Goal: Find contact information: Find contact information

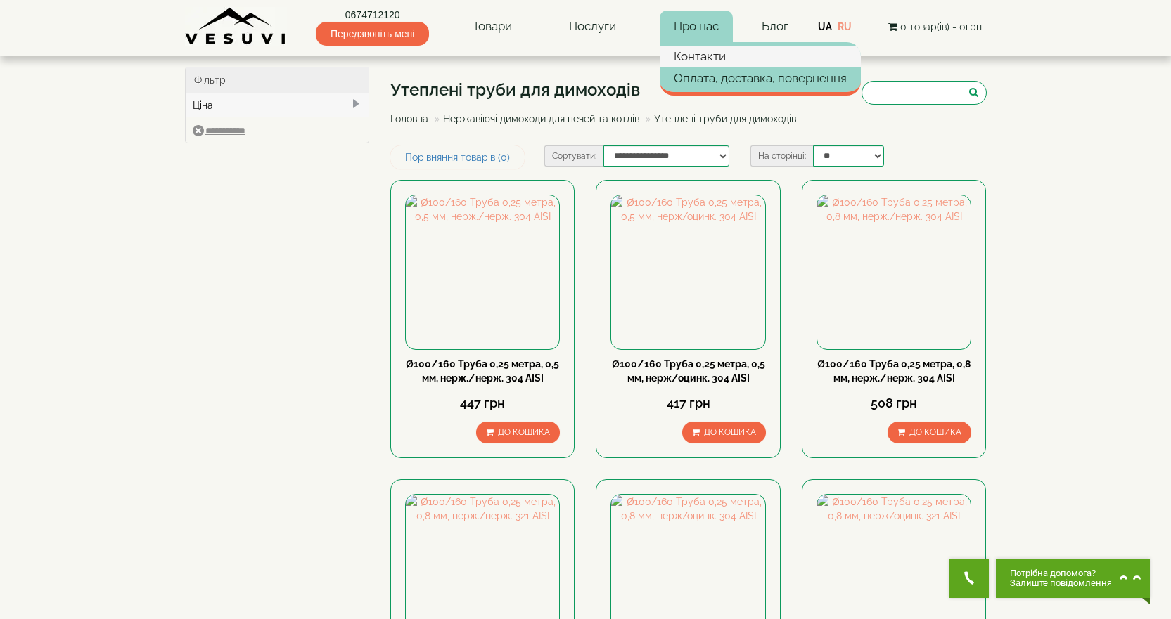
click at [704, 58] on link "Контакти" at bounding box center [760, 56] width 201 height 21
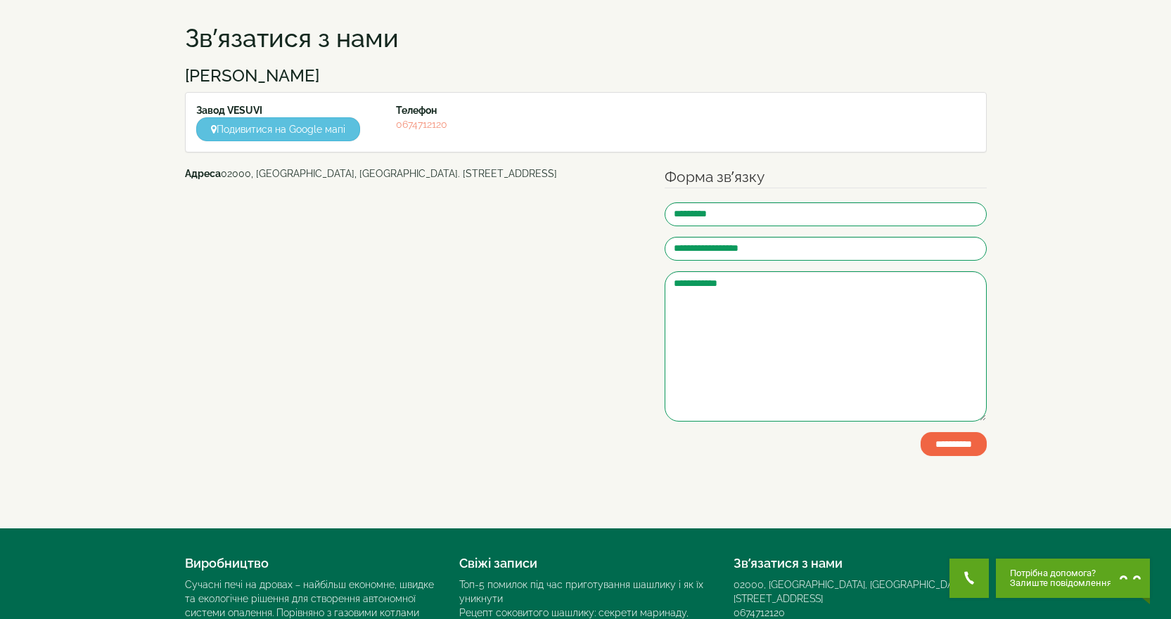
scroll to position [70, 0]
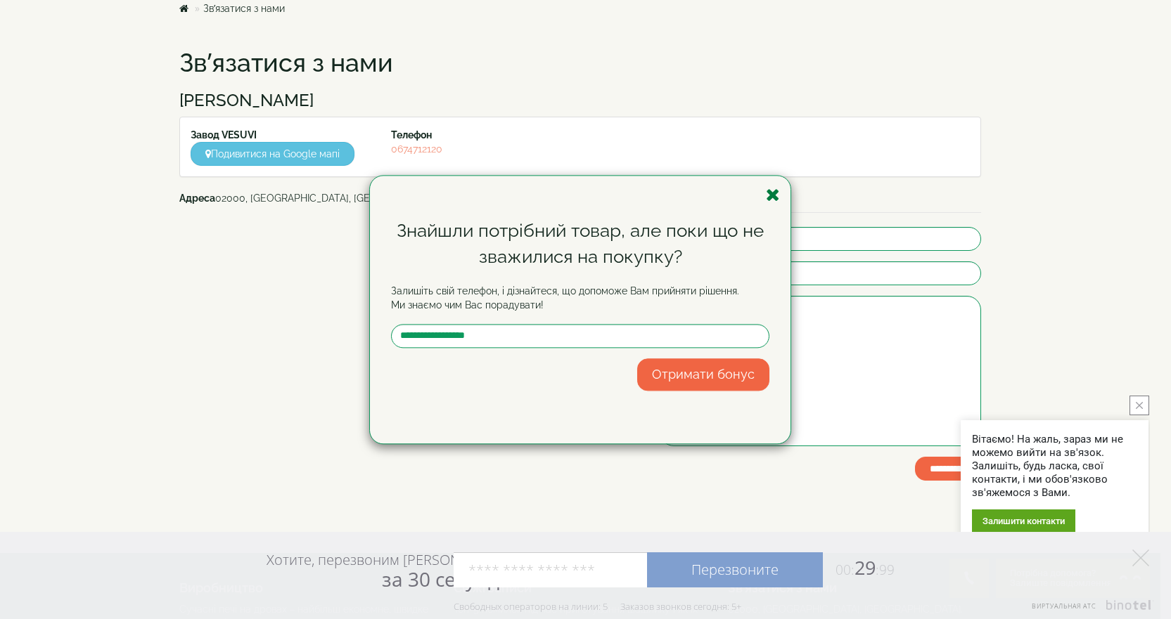
click at [768, 195] on icon "button" at bounding box center [773, 195] width 14 height 18
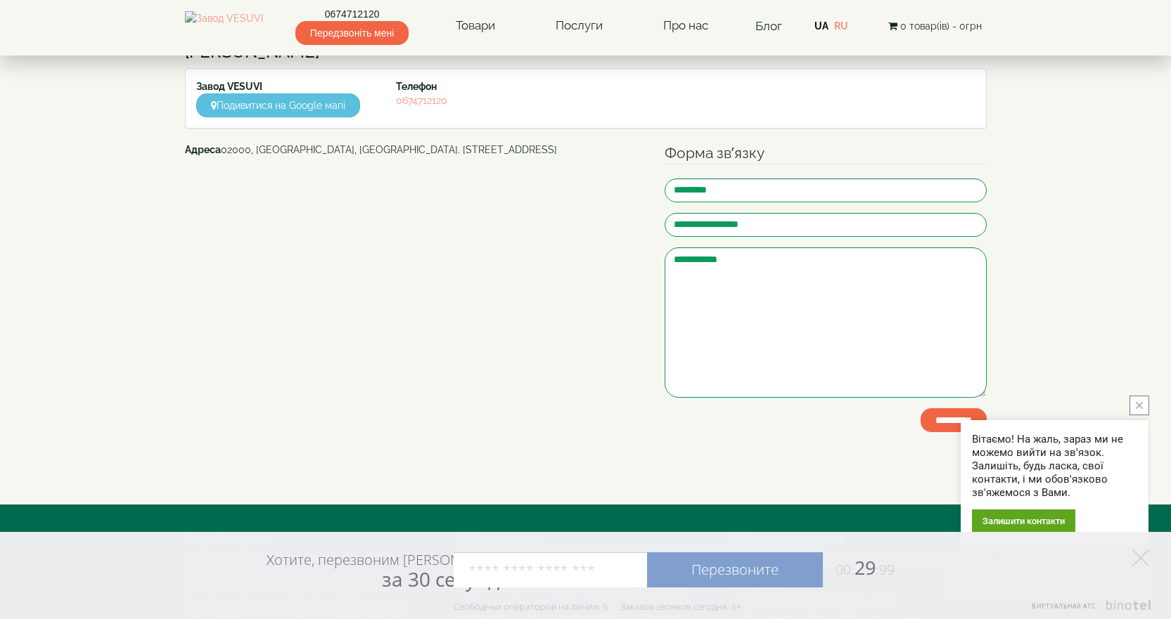
scroll to position [141, 0]
